Goal: Information Seeking & Learning: Find specific fact

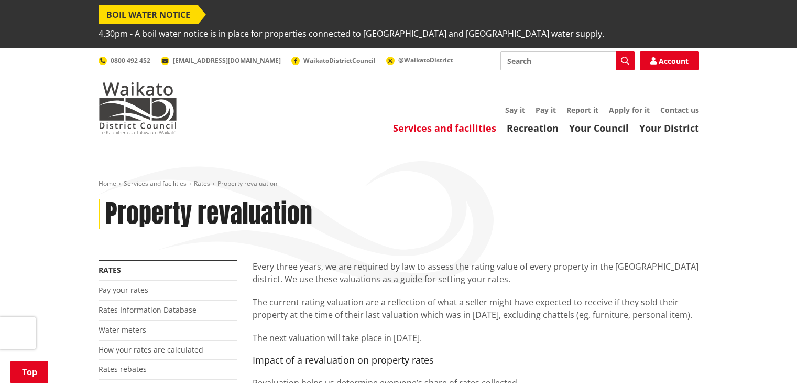
scroll to position [157, 0]
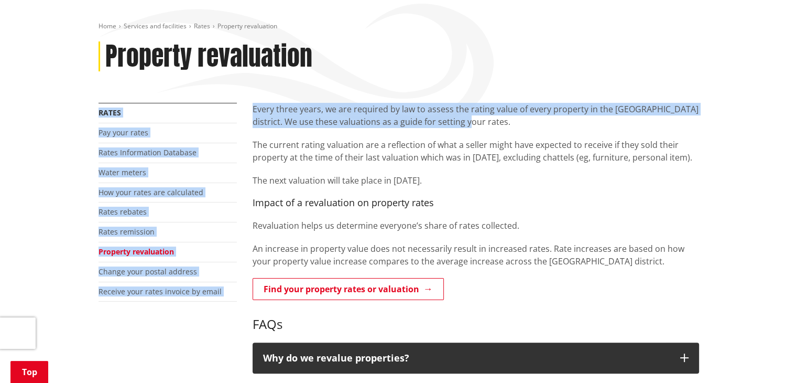
drag, startPoint x: 318, startPoint y: 77, endPoint x: 554, endPoint y: 109, distance: 238.0
click at [554, 109] on div "Home Services and facilities Rates Property revaluation Property revaluation Mo…" at bounding box center [399, 385] width 616 height 727
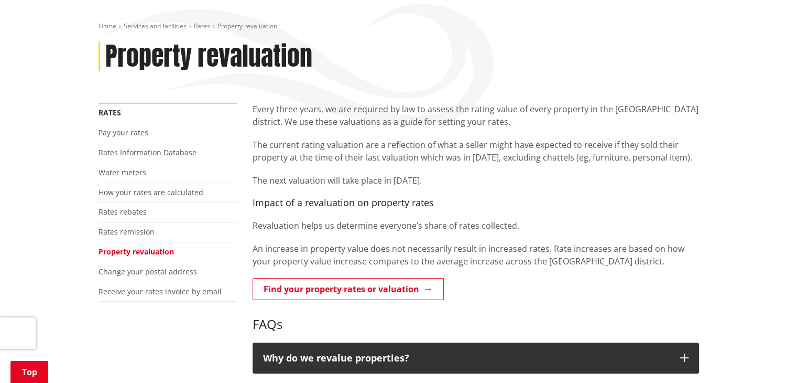
click at [552, 174] on p "The next valuation will take place in [DATE]." at bounding box center [476, 180] width 447 height 13
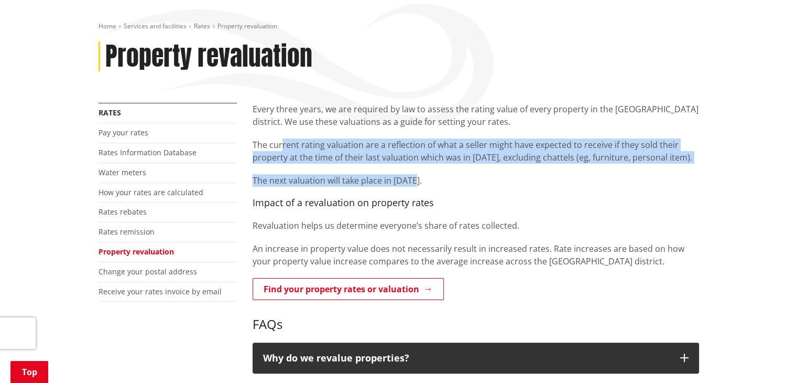
drag, startPoint x: 282, startPoint y: 124, endPoint x: 529, endPoint y: 162, distance: 250.4
click at [527, 147] on div "Every three years, we are required by law to assess the rating value of every p…" at bounding box center [476, 185] width 447 height 165
click at [541, 154] on div "Every three years, we are required by law to assess the rating value of every p…" at bounding box center [476, 185] width 447 height 165
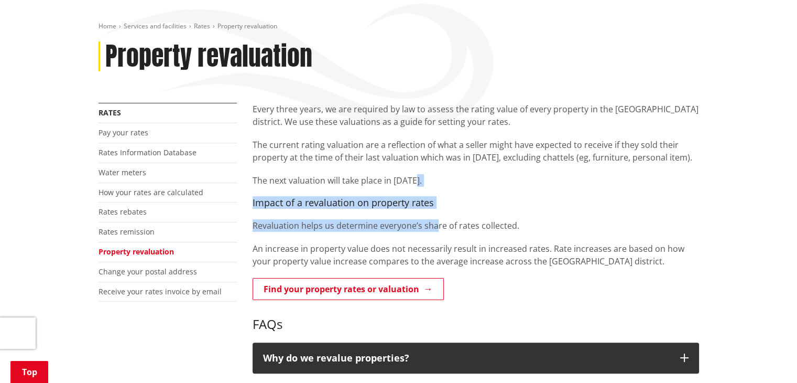
drag, startPoint x: 429, startPoint y: 175, endPoint x: 426, endPoint y: 160, distance: 15.0
click at [426, 160] on div "Every three years, we are required by law to assess the rating value of every p…" at bounding box center [476, 185] width 447 height 165
click at [426, 198] on div "Every three years, we are required by law to assess the rating value of every p…" at bounding box center [476, 185] width 447 height 165
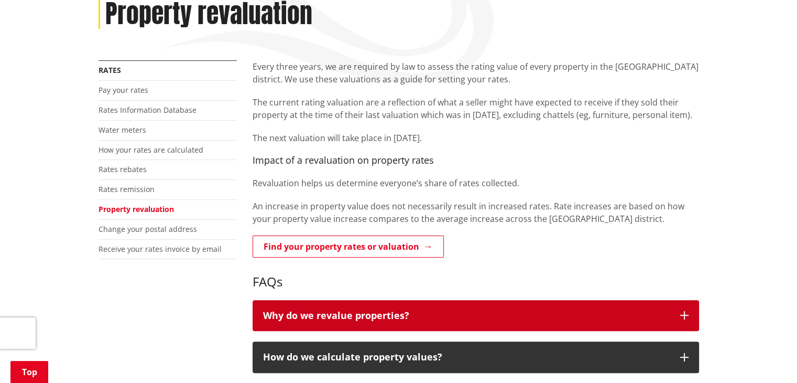
scroll to position [262, 0]
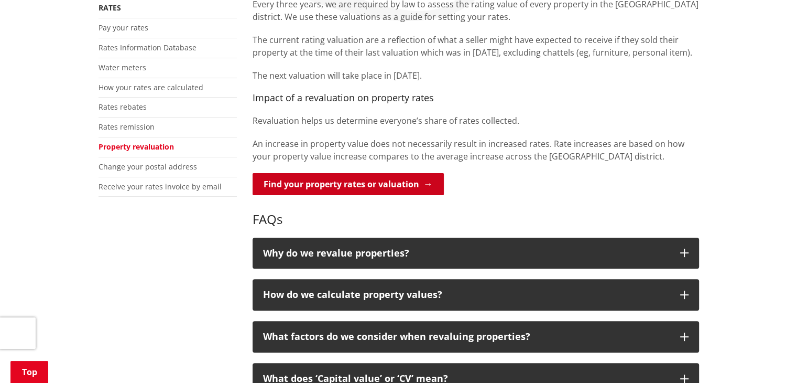
click at [363, 173] on link "Find your property rates or valuation" at bounding box center [348, 184] width 191 height 22
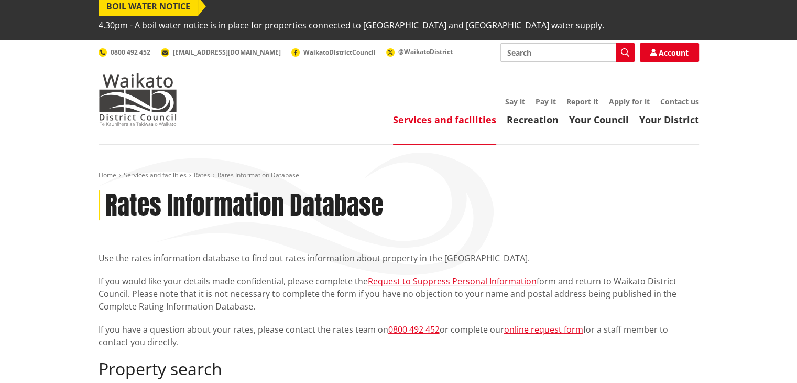
scroll to position [157, 0]
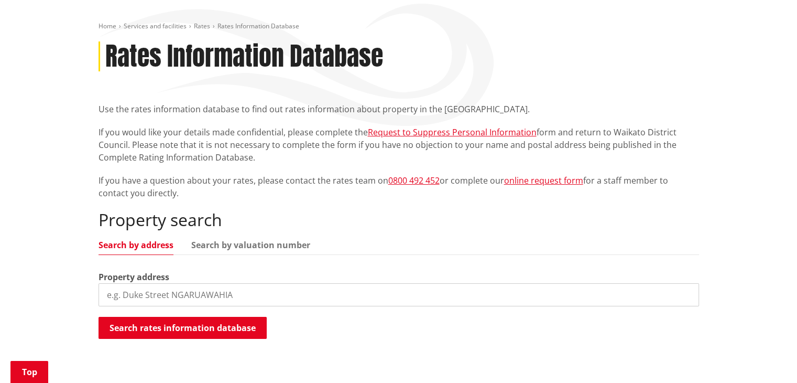
drag, startPoint x: 190, startPoint y: 258, endPoint x: 192, endPoint y: 269, distance: 11.6
click at [191, 270] on div "Property address" at bounding box center [399, 288] width 601 height 36
click at [192, 283] on input "search" at bounding box center [399, 294] width 601 height 23
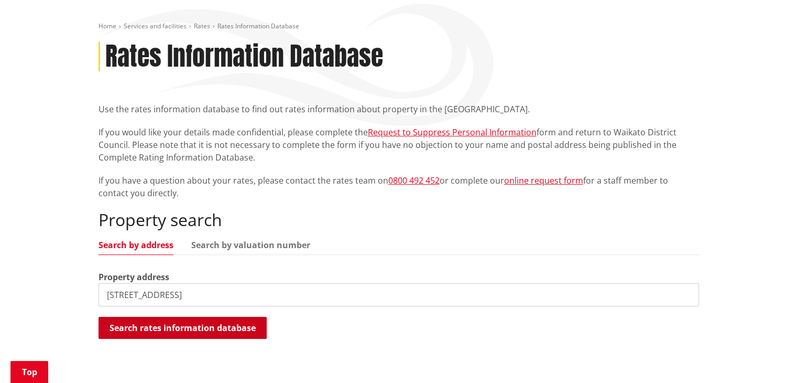
click at [236, 317] on button "Search rates information database" at bounding box center [183, 328] width 168 height 22
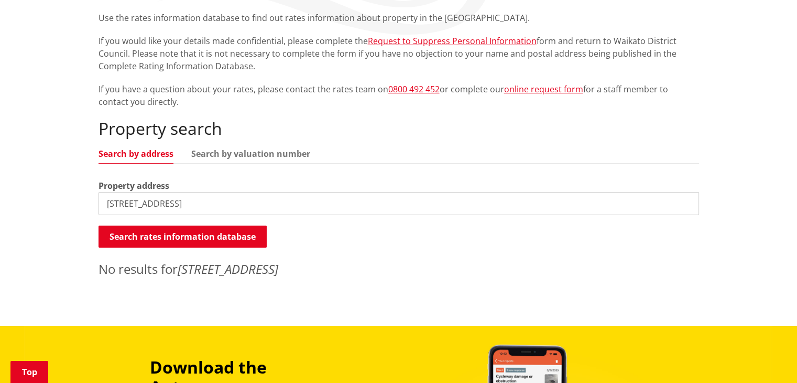
scroll to position [315, 0]
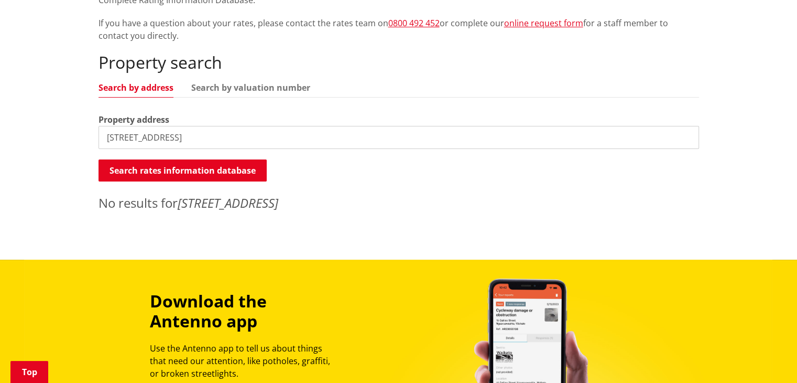
drag, startPoint x: 115, startPoint y: 117, endPoint x: 96, endPoint y: 117, distance: 19.4
click at [96, 117] on div "Home Services and facilities Rates Rates Information Database Rates Information…" at bounding box center [399, 41] width 616 height 353
click at [143, 159] on button "Search rates information database" at bounding box center [183, 170] width 168 height 22
drag, startPoint x: 104, startPoint y: 118, endPoint x: 246, endPoint y: 248, distance: 192.9
click at [104, 126] on input "84 gateway drive te awamutu" at bounding box center [399, 137] width 601 height 23
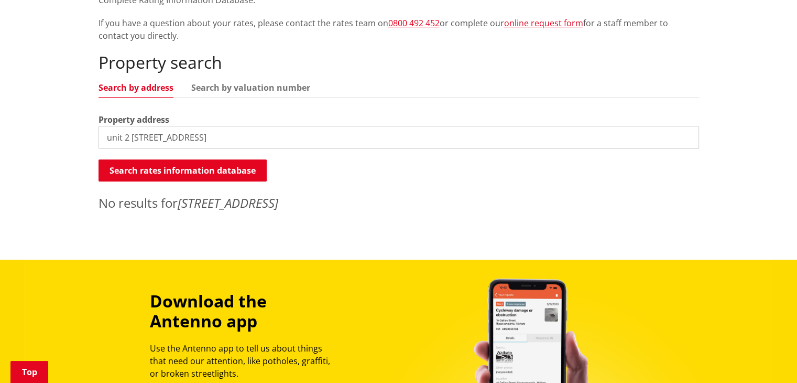
type input "unit 2 84 gateway drive te awamutu"
